Goal: Task Accomplishment & Management: Use online tool/utility

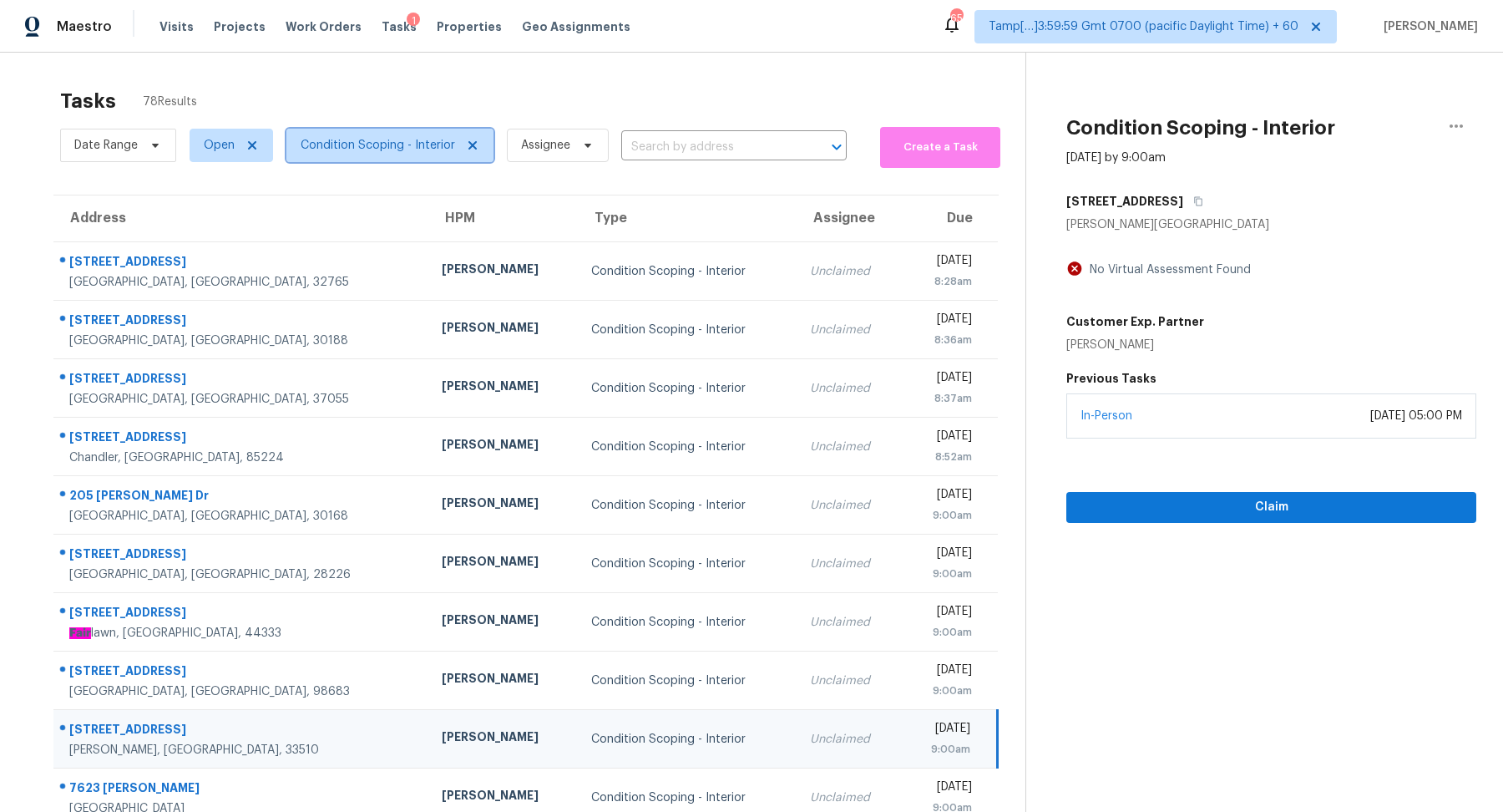
click at [417, 152] on span "Condition Scoping - Interior" at bounding box center [378, 145] width 154 height 17
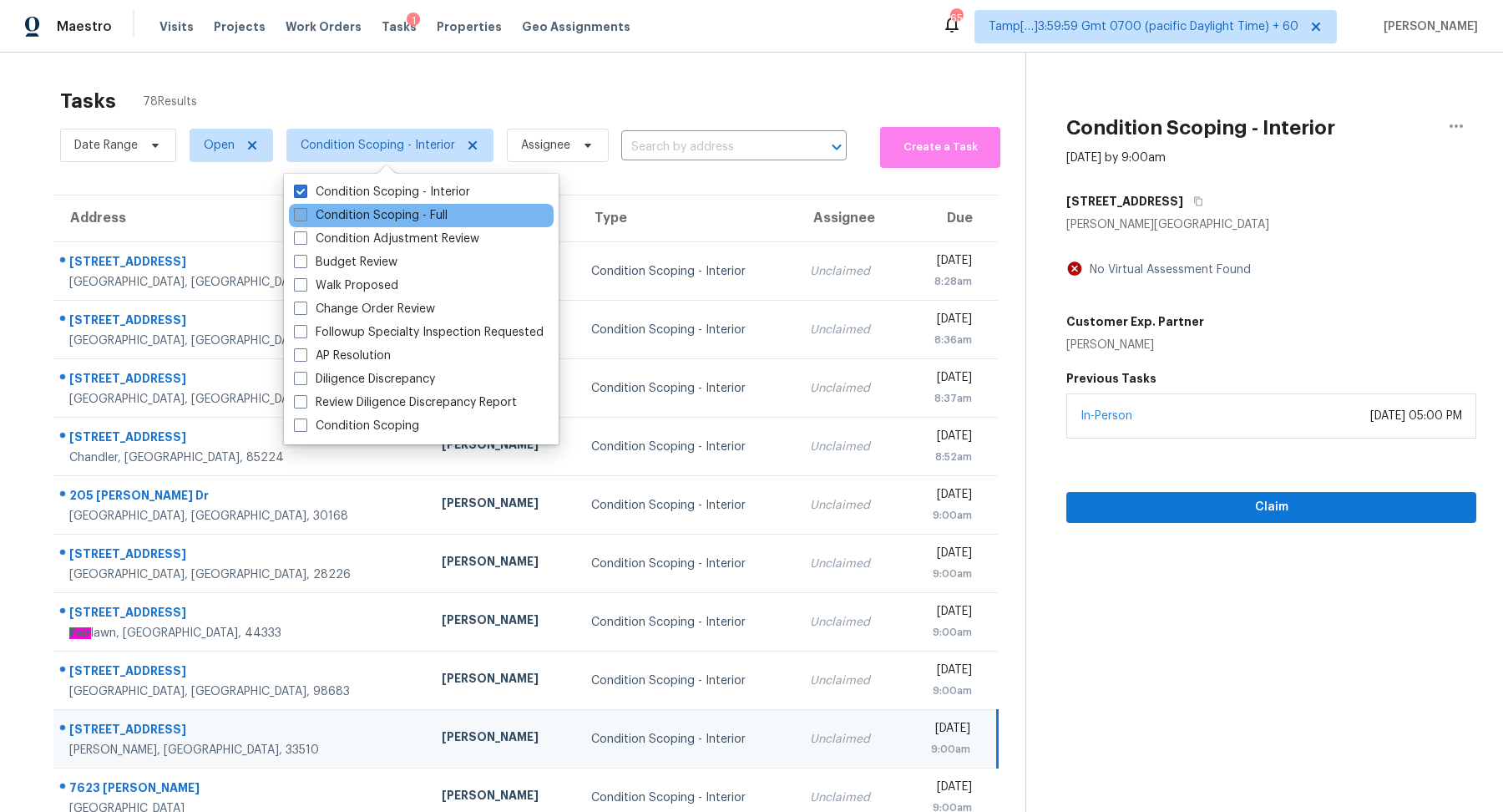
click at [426, 221] on label "Condition Scoping - Full" at bounding box center [370, 215] width 153 height 17
click at [305, 218] on input "Condition Scoping - Full" at bounding box center [299, 212] width 11 height 11
checkbox input "true"
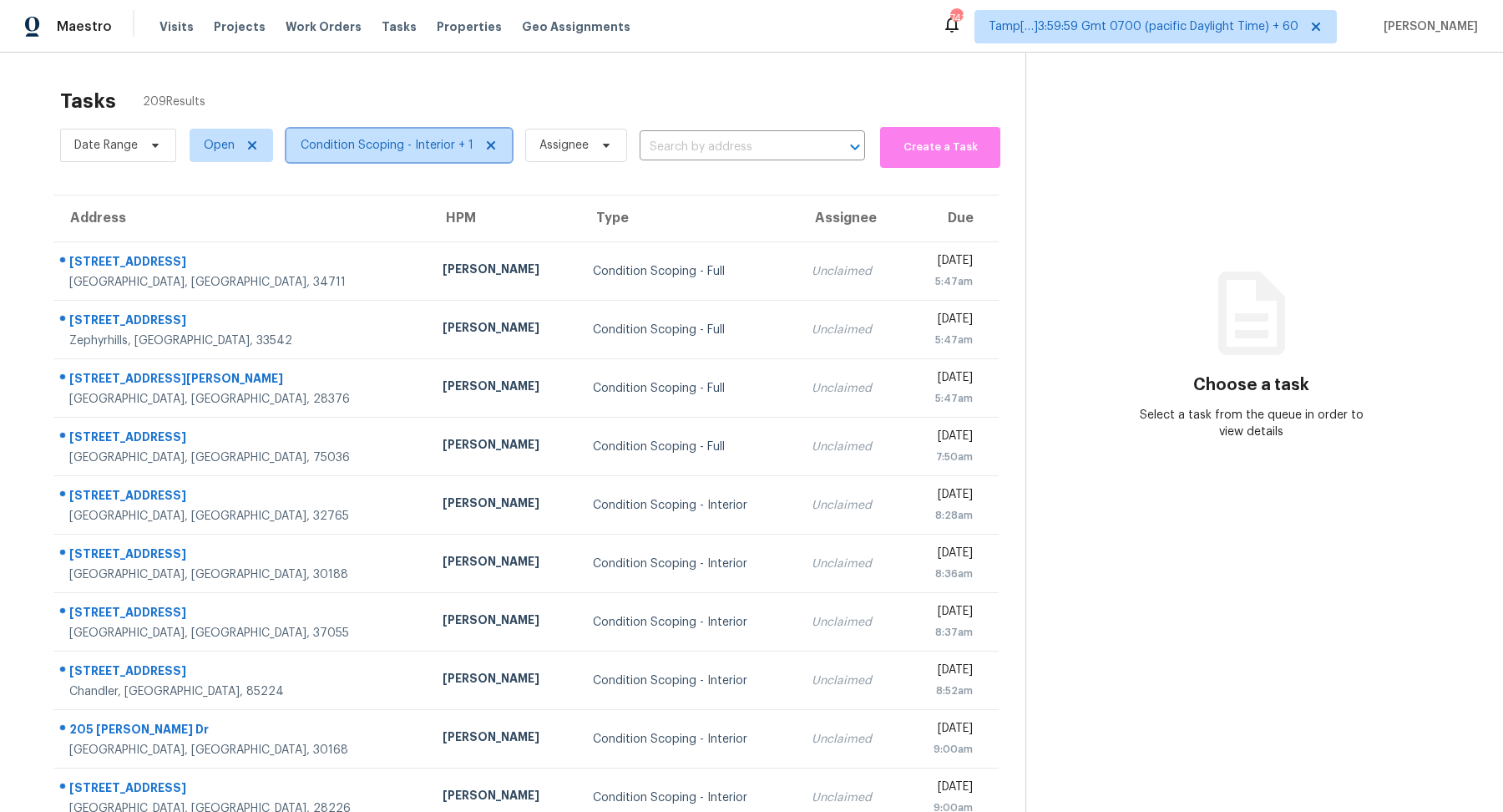
click at [425, 148] on span "Condition Scoping - Interior + 1" at bounding box center [387, 145] width 173 height 17
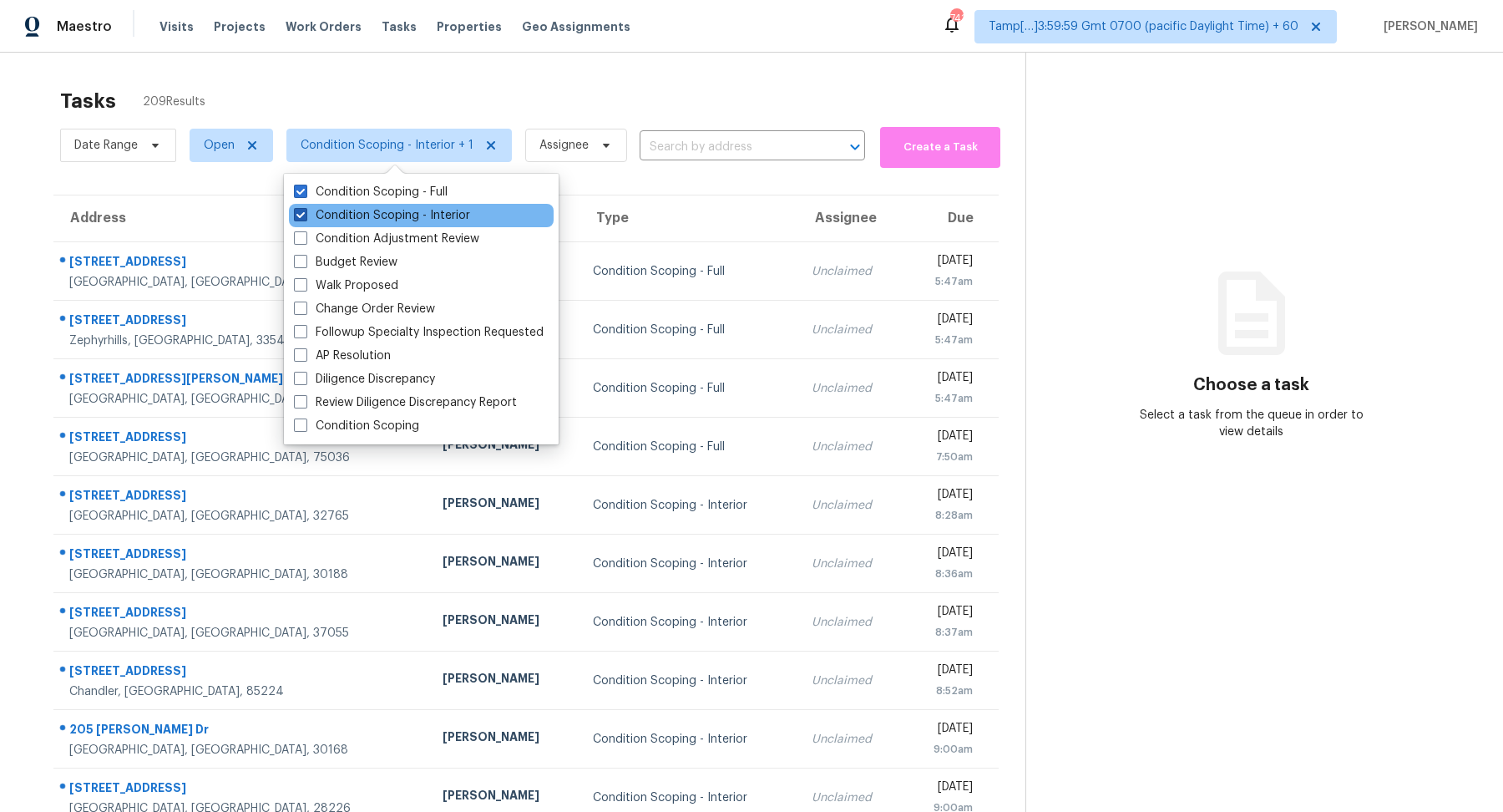
click at [434, 215] on label "Condition Scoping - Interior" at bounding box center [382, 215] width 176 height 17
click at [305, 215] on input "Condition Scoping - Interior" at bounding box center [299, 212] width 11 height 11
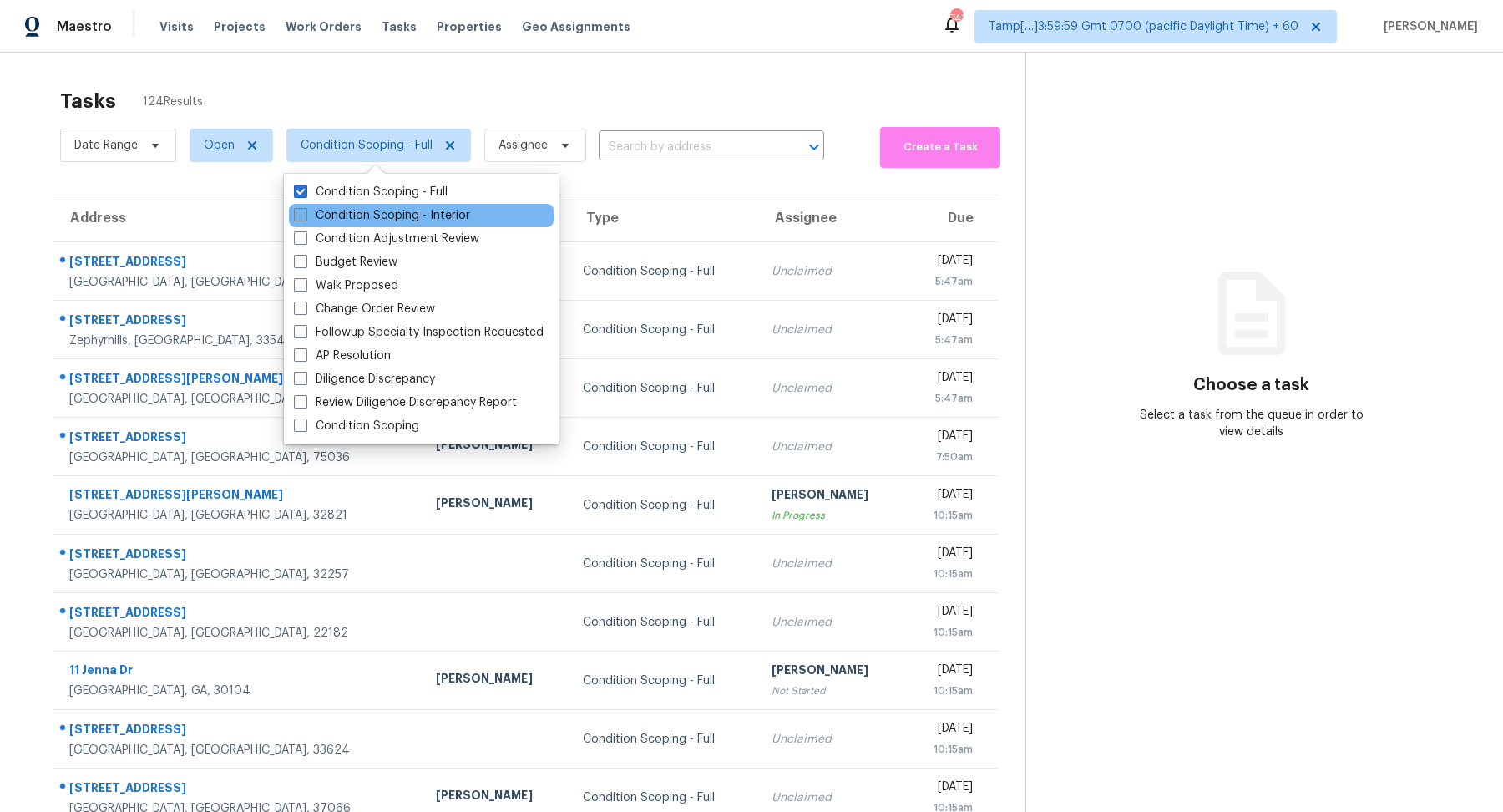
click at [460, 209] on label "Condition Scoping - Interior" at bounding box center [382, 215] width 176 height 17
click at [305, 209] on input "Condition Scoping - Interior" at bounding box center [299, 212] width 11 height 11
checkbox input "true"
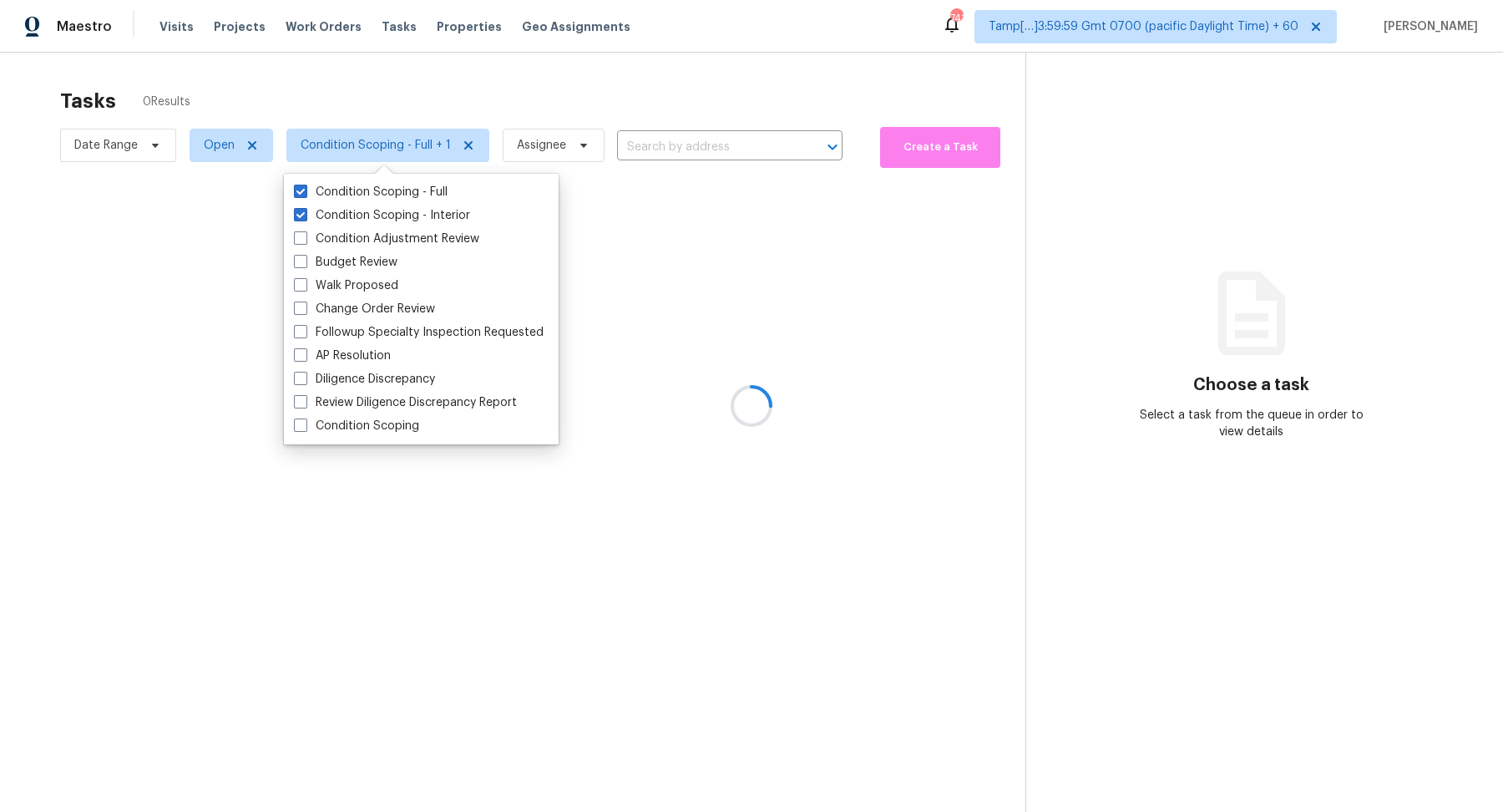
click at [89, 142] on div at bounding box center [752, 406] width 1503 height 812
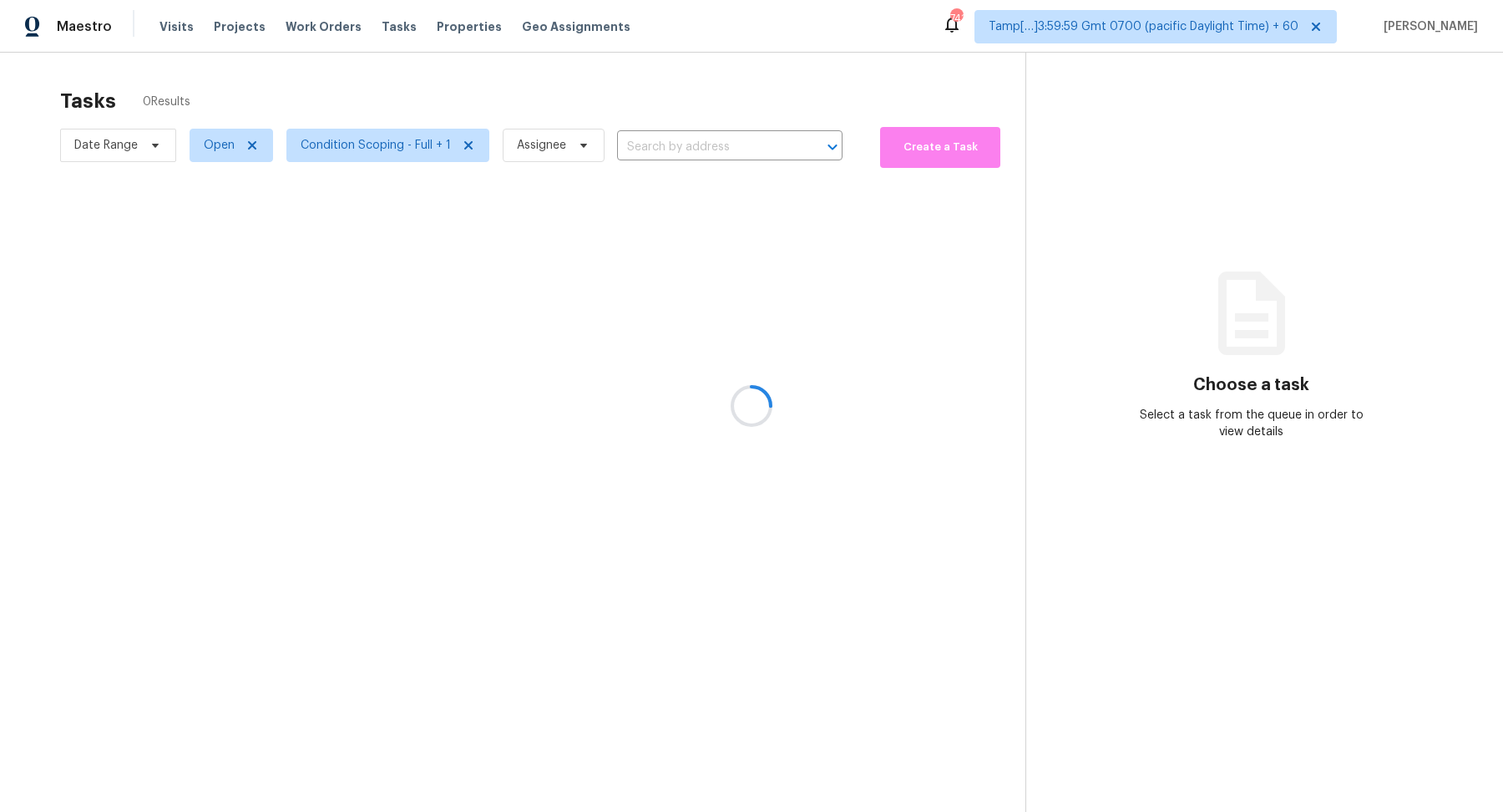
click at [109, 146] on div at bounding box center [752, 406] width 1503 height 812
click at [129, 147] on div at bounding box center [752, 406] width 1503 height 812
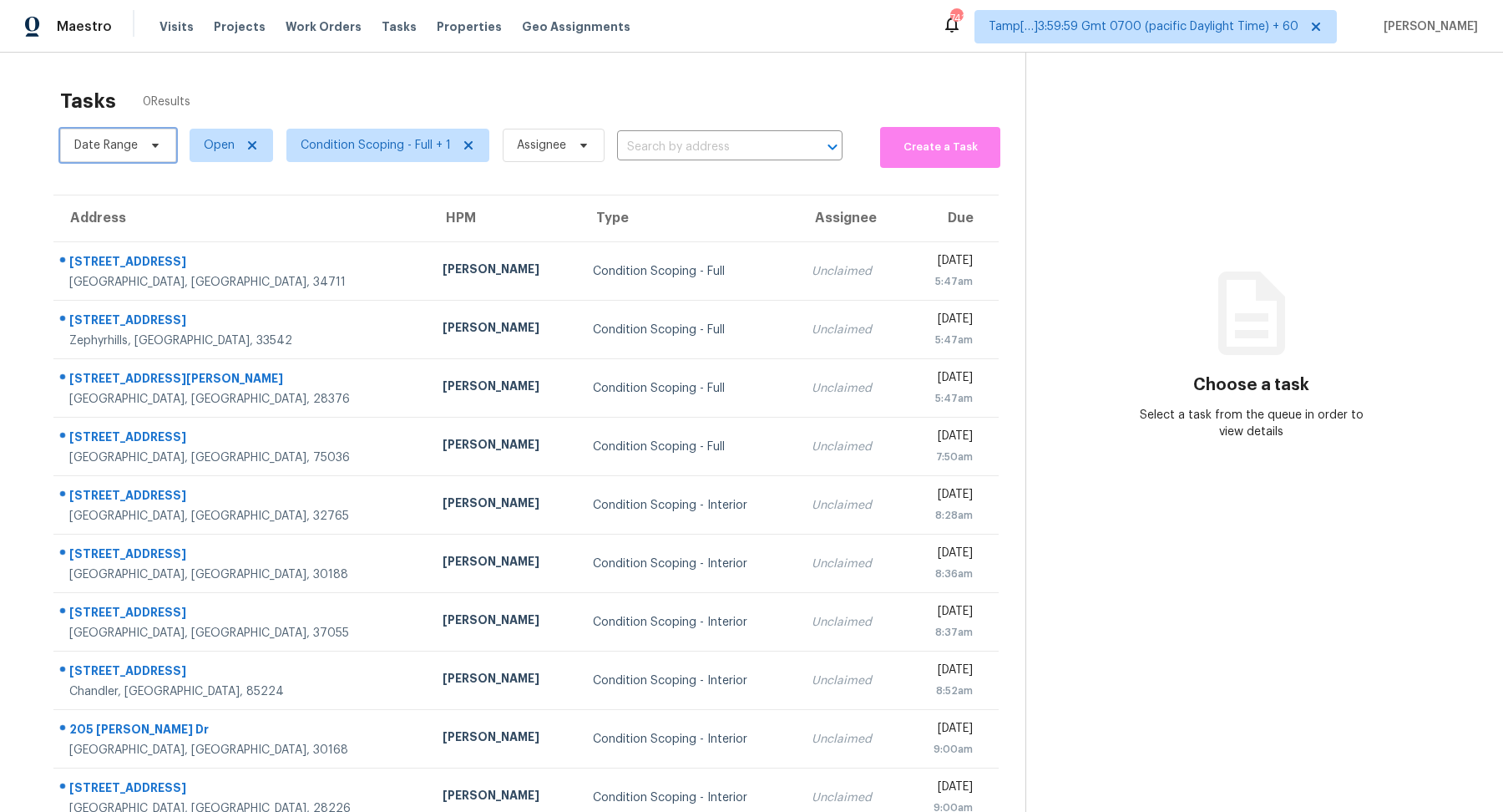
click at [145, 150] on span at bounding box center [152, 146] width 19 height 14
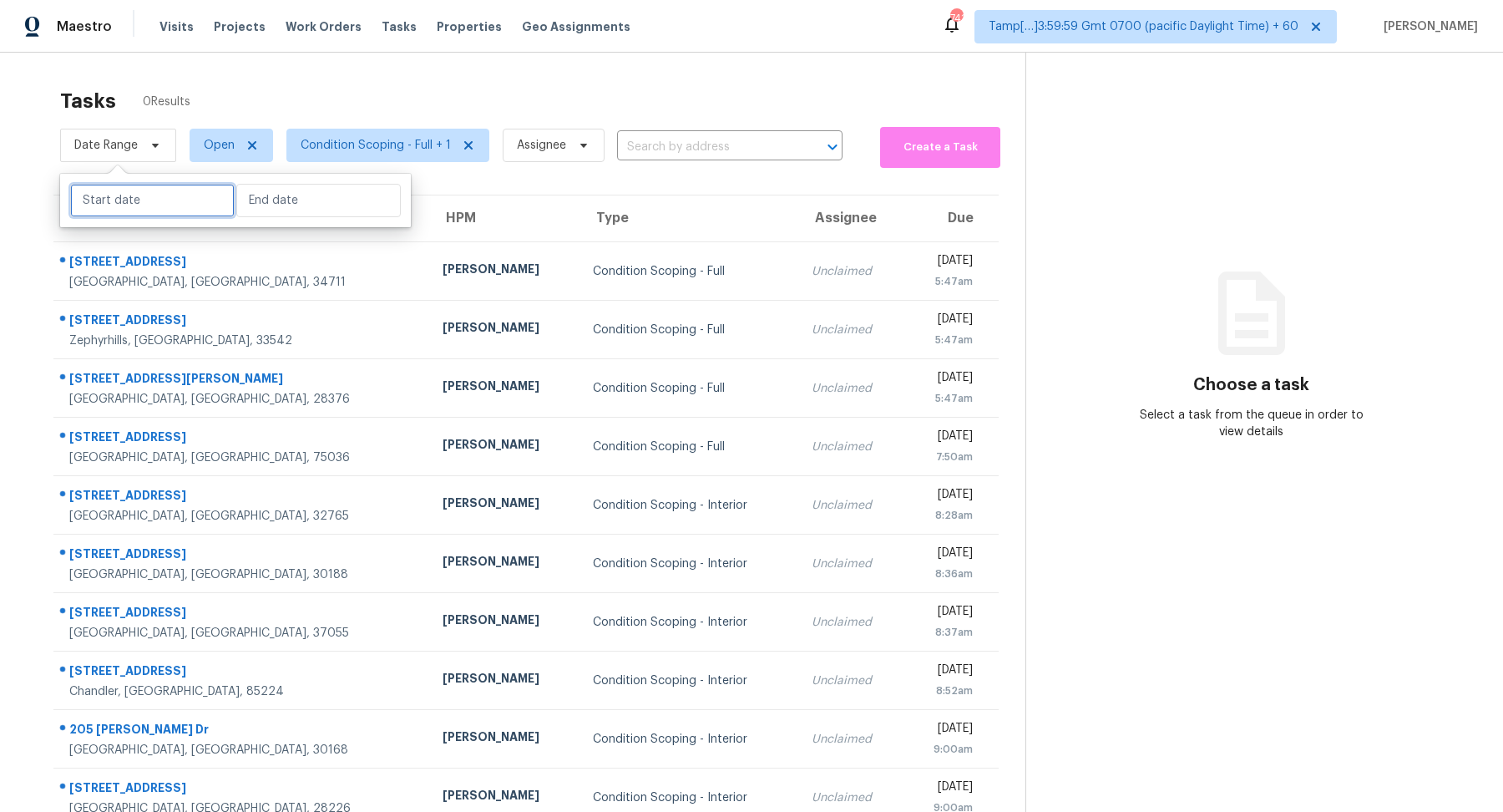
click at [144, 210] on input "text" at bounding box center [152, 200] width 164 height 33
select select "8"
select select "2025"
select select "9"
select select "2025"
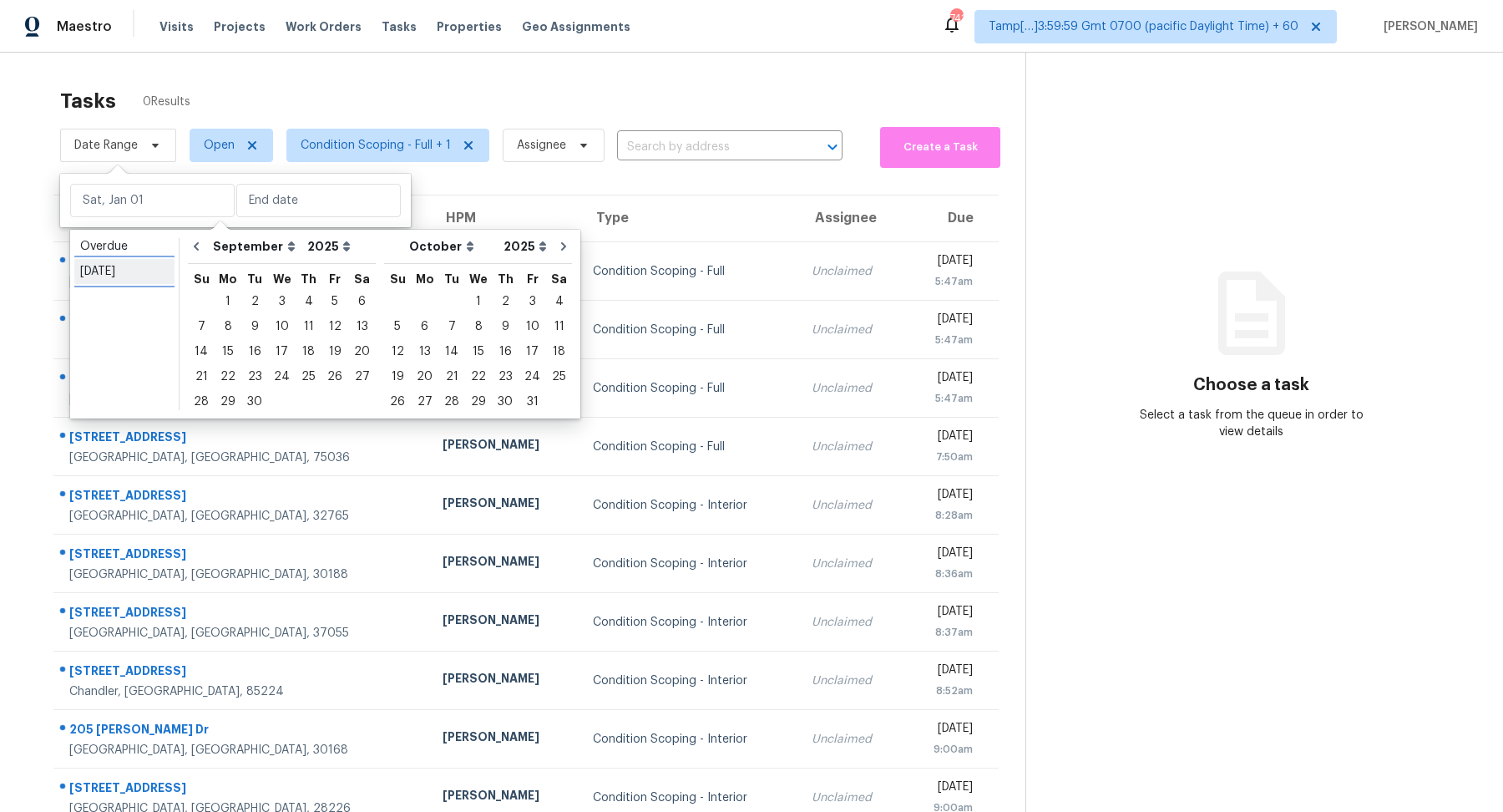
click at [152, 278] on div "Today" at bounding box center [124, 271] width 89 height 17
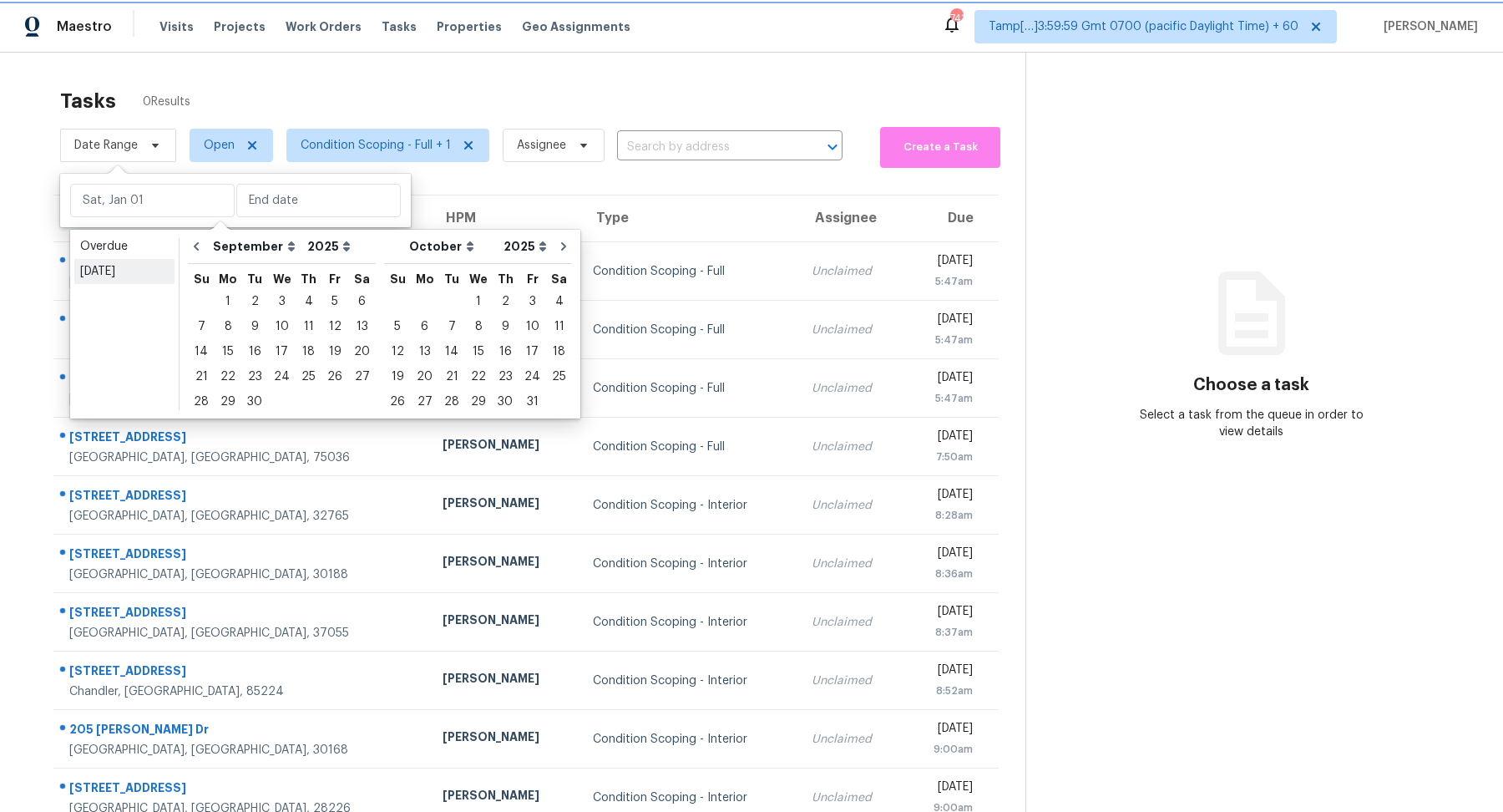
type input "Wed, Sep 10"
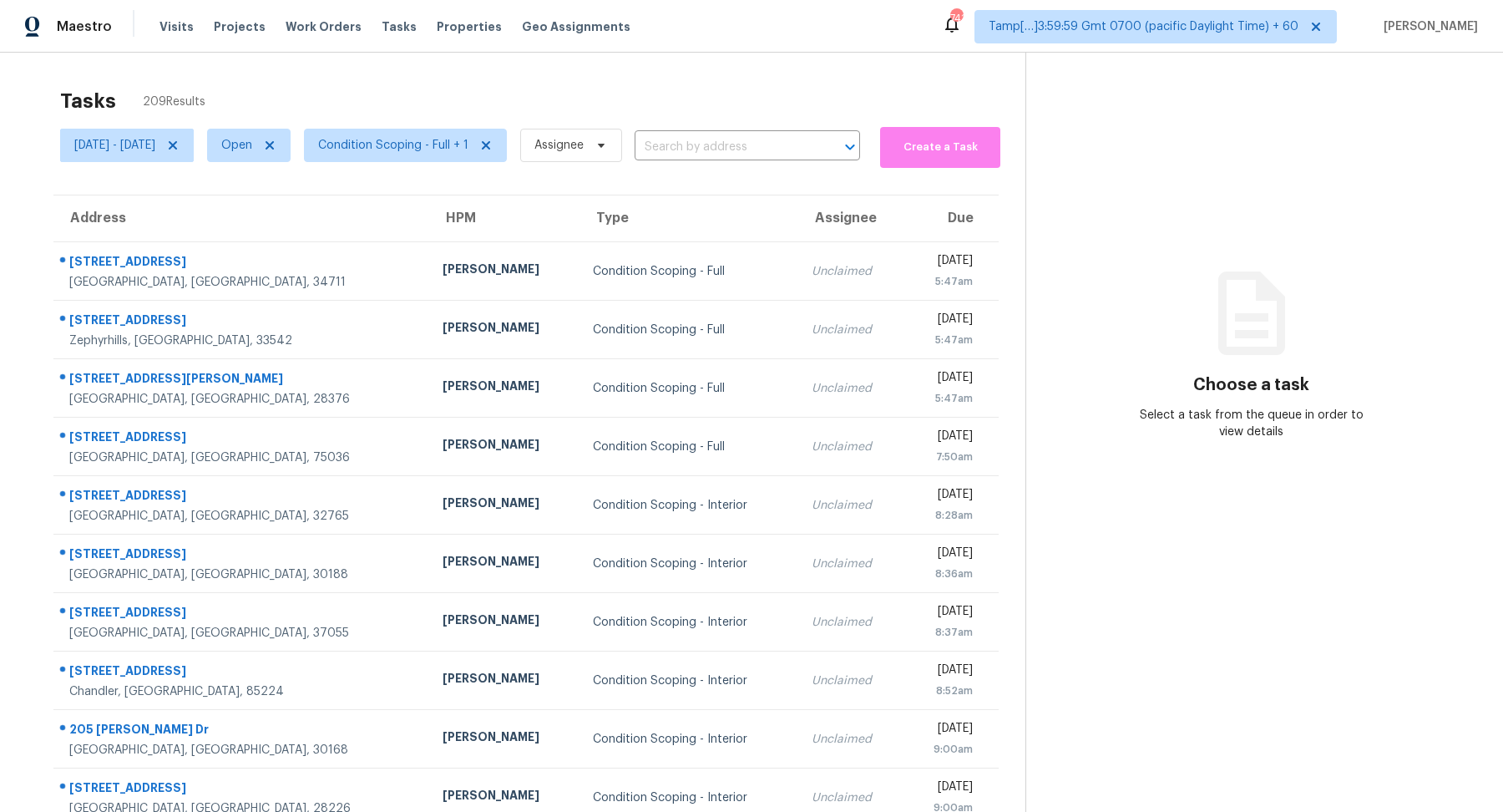
click at [440, 116] on div "Tasks 209 Results" at bounding box center [543, 101] width 966 height 43
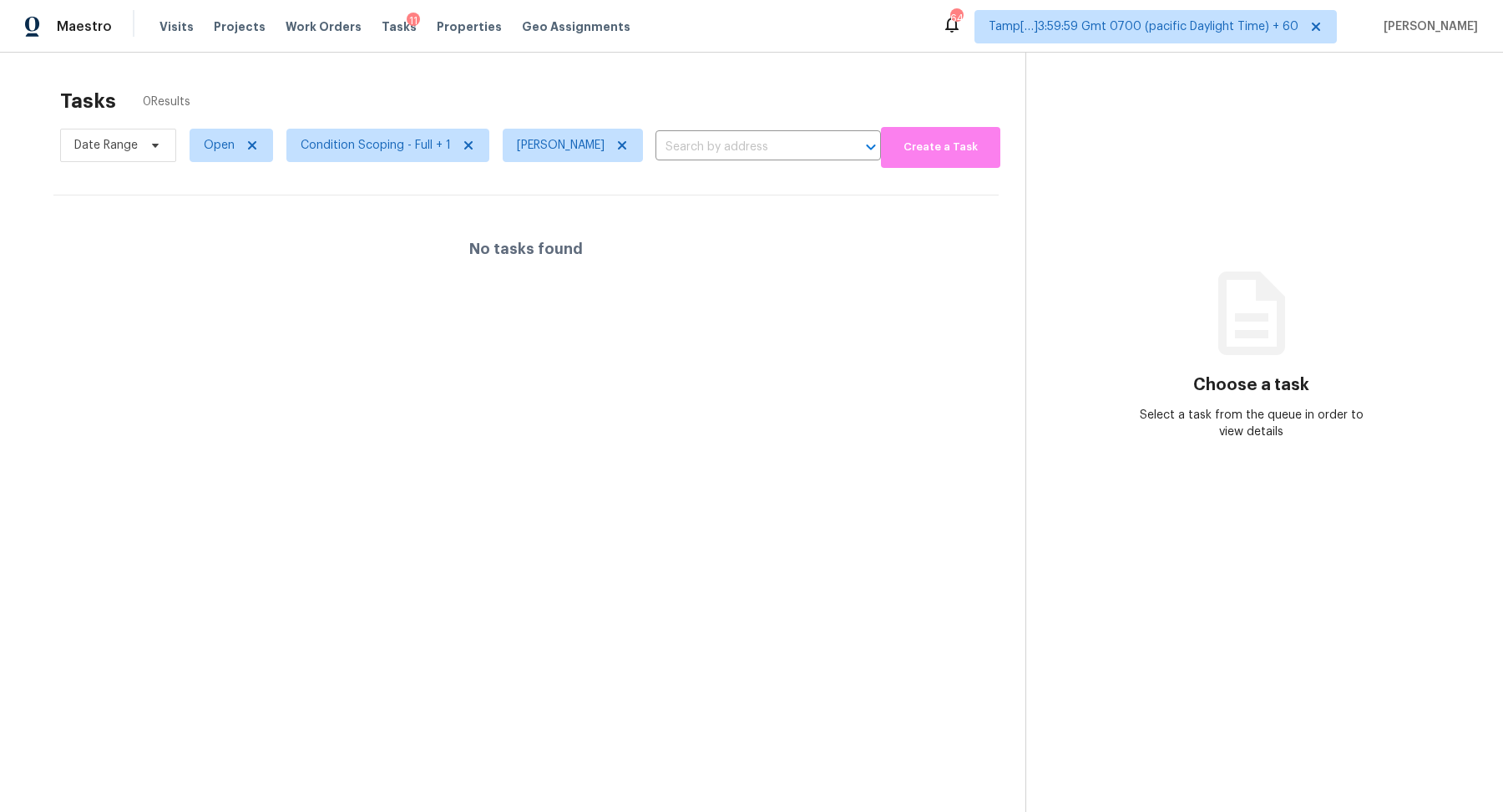
scroll to position [52, 0]
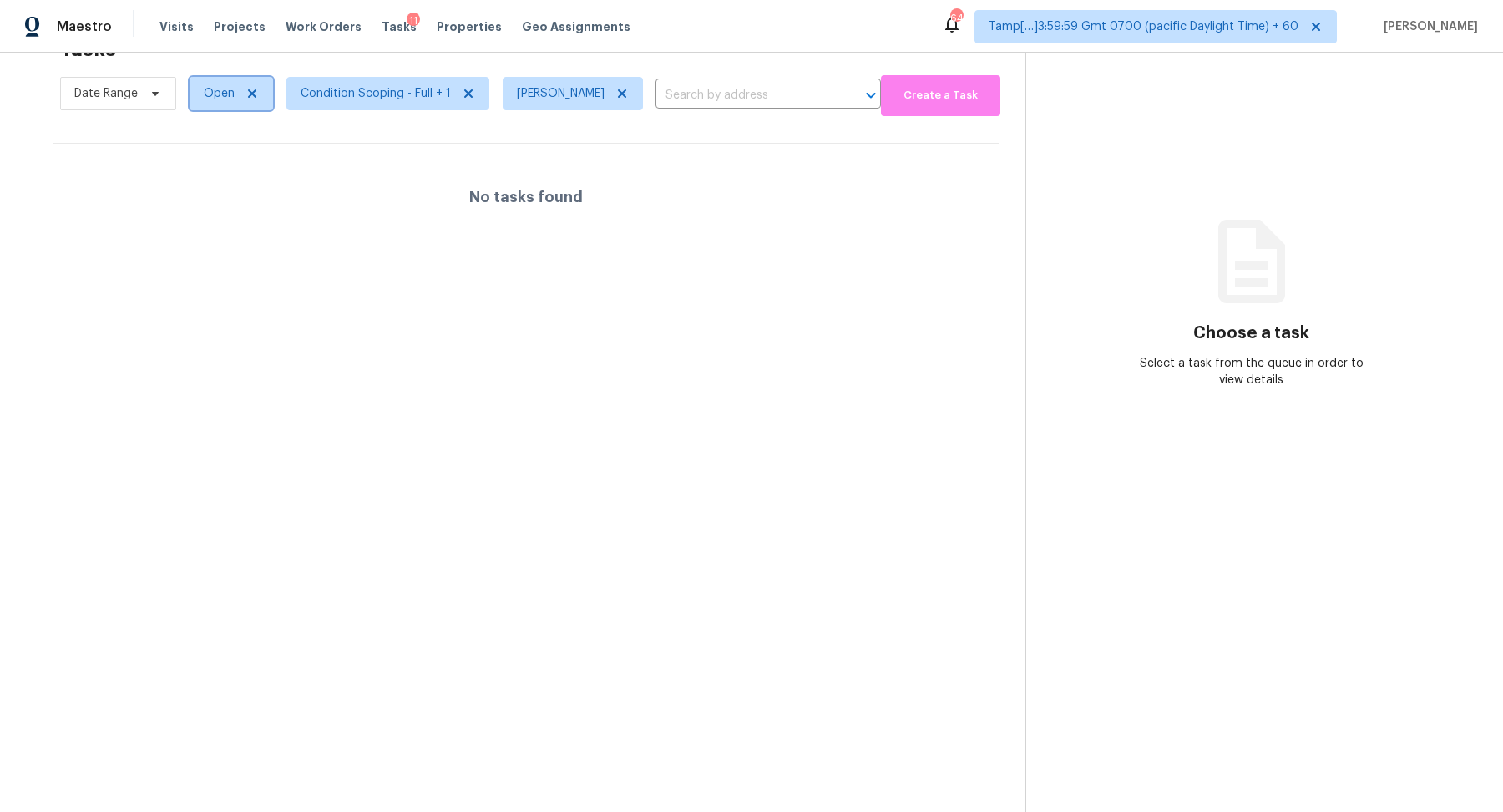
click at [227, 97] on span "Open" at bounding box center [220, 93] width 31 height 17
click at [241, 181] on label "Blocked" at bounding box center [232, 187] width 66 height 17
click at [210, 181] on input "Blocked" at bounding box center [203, 184] width 11 height 11
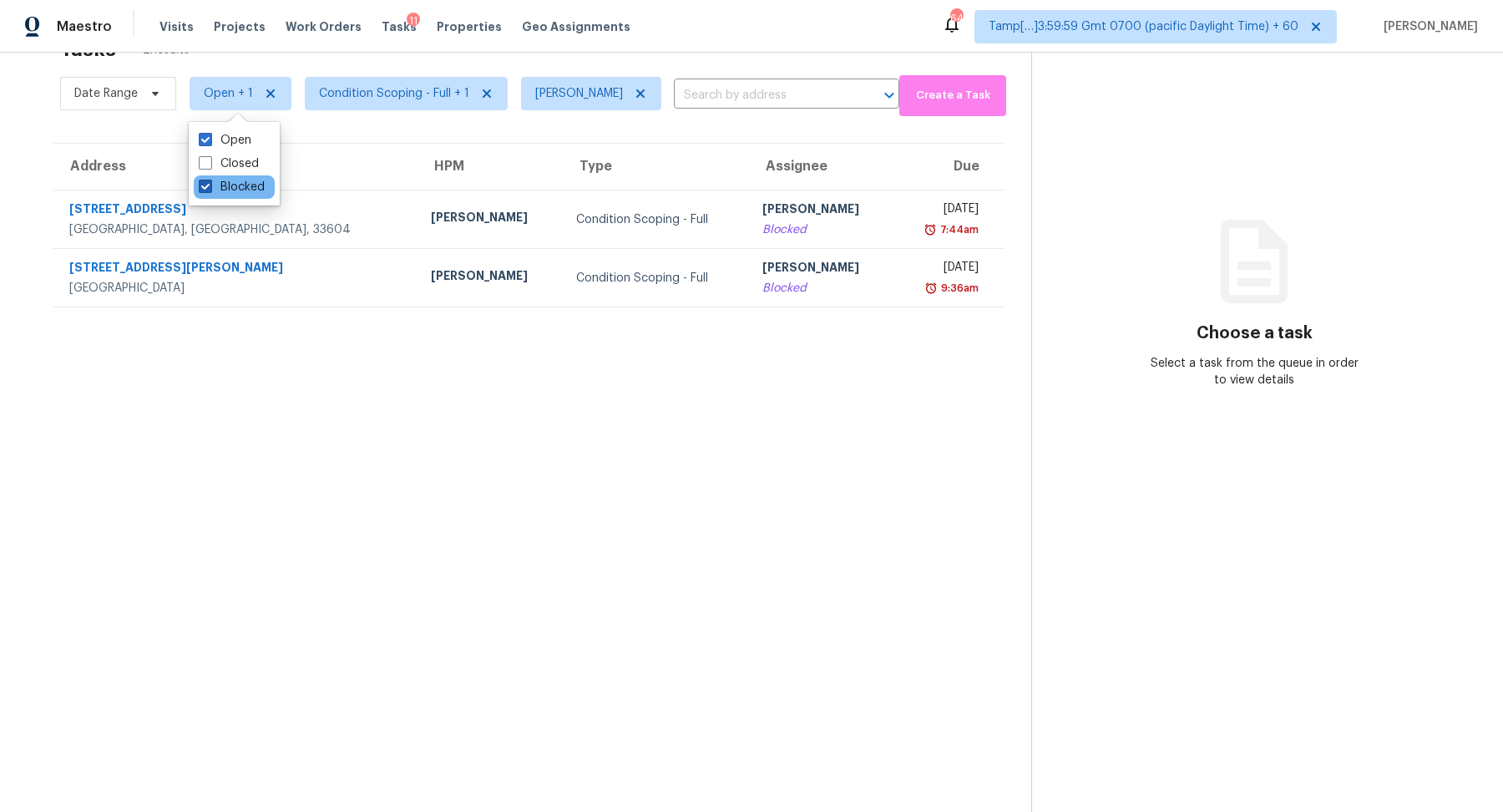
click at [241, 181] on label "Blocked" at bounding box center [232, 187] width 66 height 17
click at [210, 181] on input "Blocked" at bounding box center [203, 184] width 11 height 11
checkbox input "false"
